Goal: Task Accomplishment & Management: Use online tool/utility

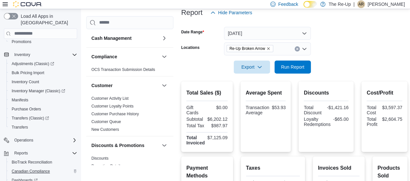
scroll to position [122, 0]
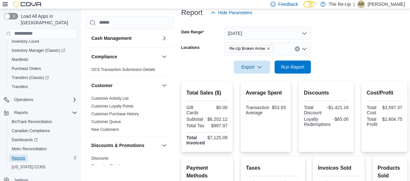
click at [21, 156] on span "Reports" at bounding box center [19, 158] width 14 height 5
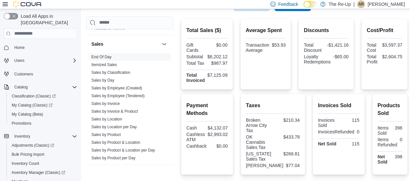
scroll to position [428, 0]
click at [125, 85] on span "Sales by Employee (Created)" at bounding box center [116, 87] width 51 height 5
click at [113, 65] on link "Itemized Sales" at bounding box center [104, 64] width 26 height 5
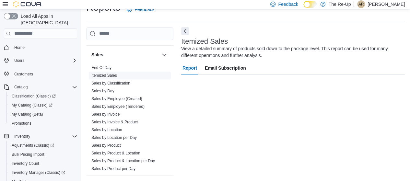
scroll to position [13, 0]
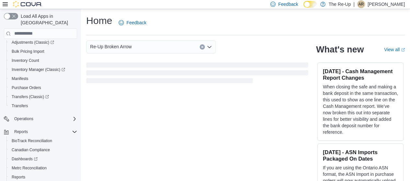
scroll to position [122, 0]
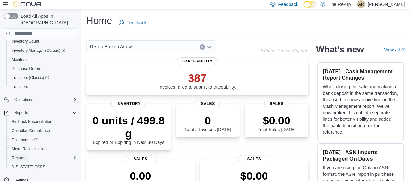
click at [25, 156] on span "Reports" at bounding box center [19, 158] width 14 height 5
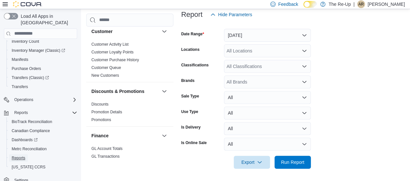
scroll to position [88, 0]
click at [249, 34] on button "[DATE]" at bounding box center [267, 35] width 87 height 13
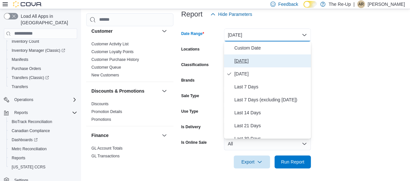
click at [251, 65] on button "[DATE]" at bounding box center [267, 60] width 87 height 13
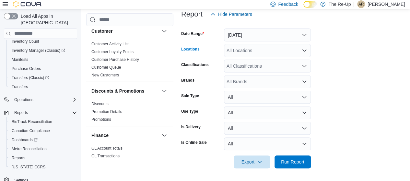
click at [255, 52] on div "All Locations" at bounding box center [267, 50] width 87 height 13
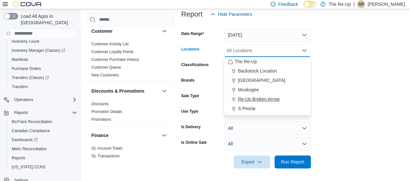
click at [263, 95] on button "Re-Up Broken Arrow" at bounding box center [267, 99] width 87 height 9
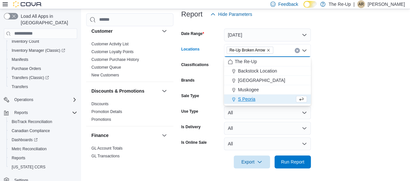
click at [335, 96] on form "Date Range [DATE] Locations Re-Up Broken Arrow Combo box. Selected. Re-Up Broke…" at bounding box center [293, 95] width 224 height 148
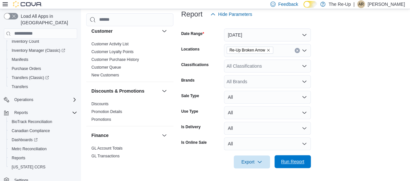
click at [281, 167] on span "Run Report" at bounding box center [292, 161] width 29 height 13
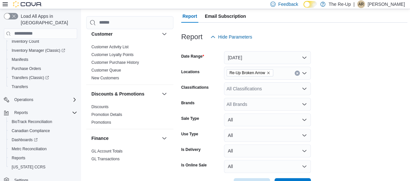
scroll to position [62, 0]
